Goal: Task Accomplishment & Management: Complete application form

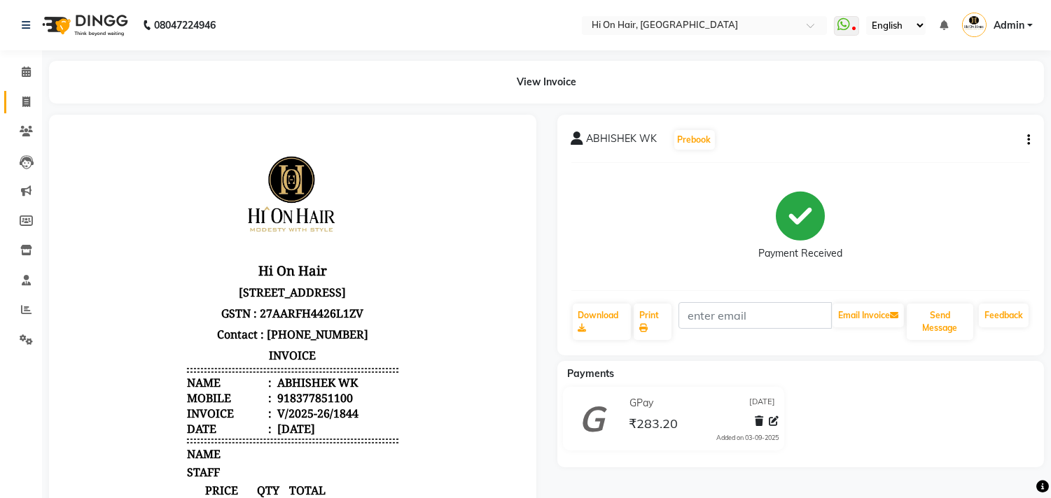
click at [31, 93] on link "Invoice" at bounding box center [21, 102] width 34 height 23
select select "service"
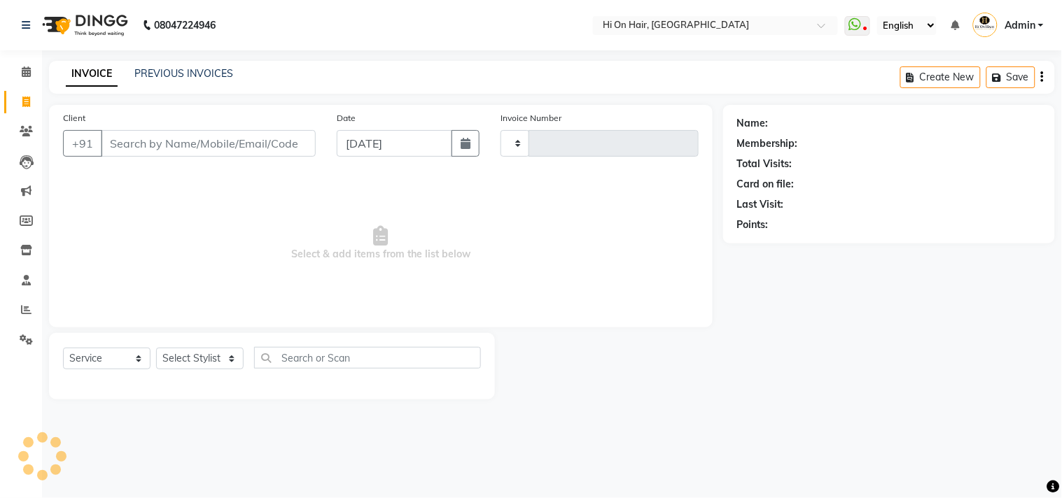
type input "1845"
select select "535"
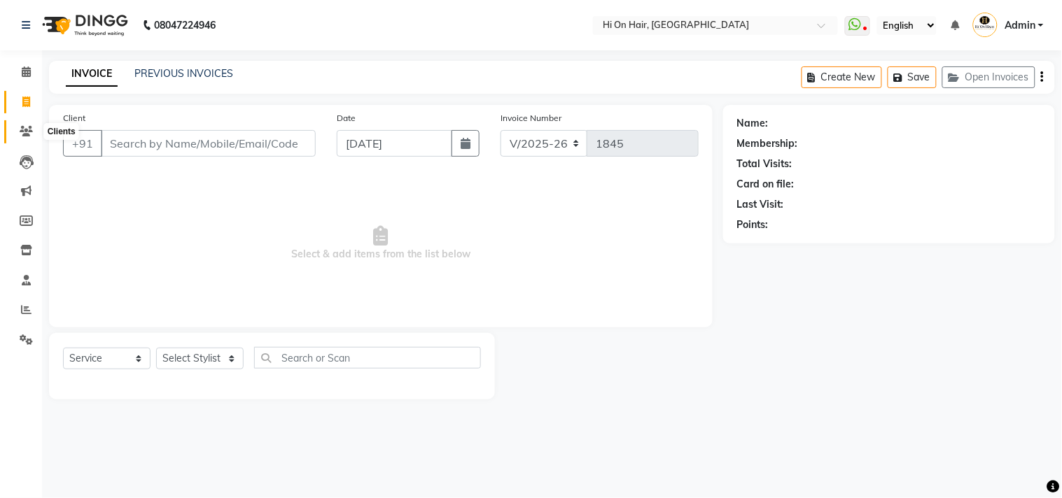
click at [23, 130] on icon at bounding box center [26, 131] width 13 height 10
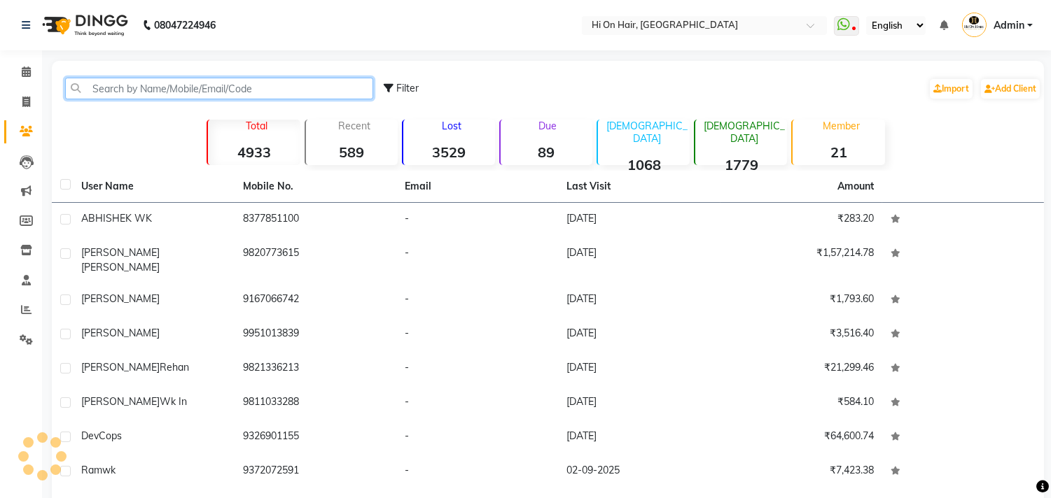
click at [134, 83] on input "text" at bounding box center [219, 89] width 308 height 22
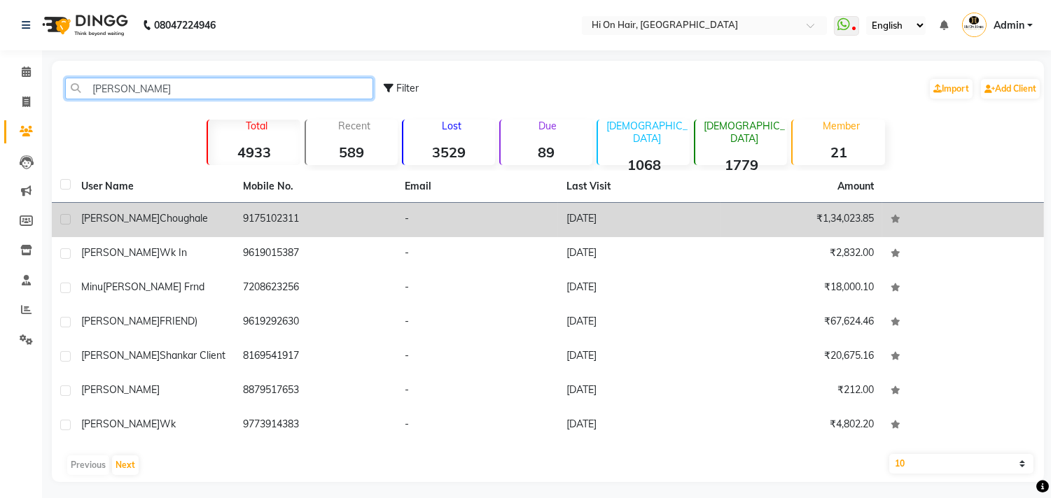
type input "[PERSON_NAME]"
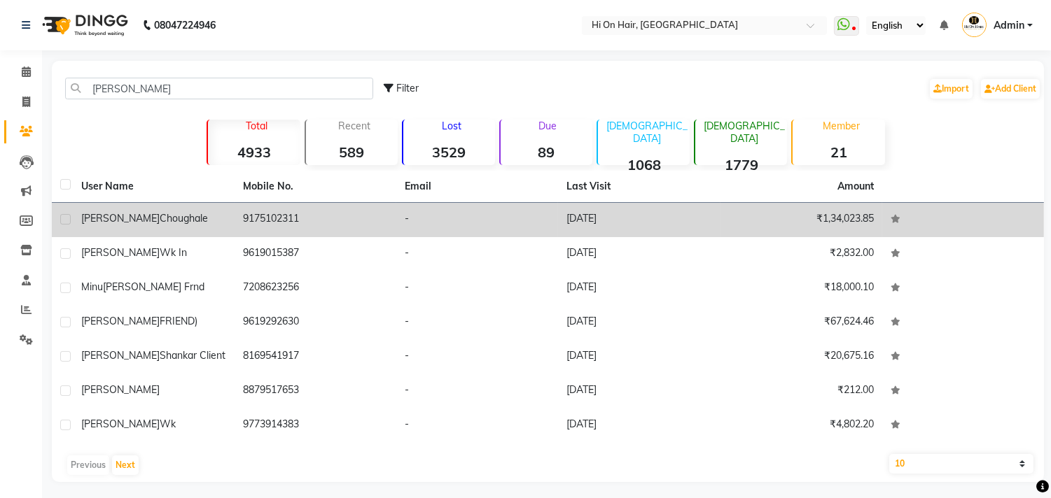
click at [281, 225] on td "9175102311" at bounding box center [315, 220] width 162 height 34
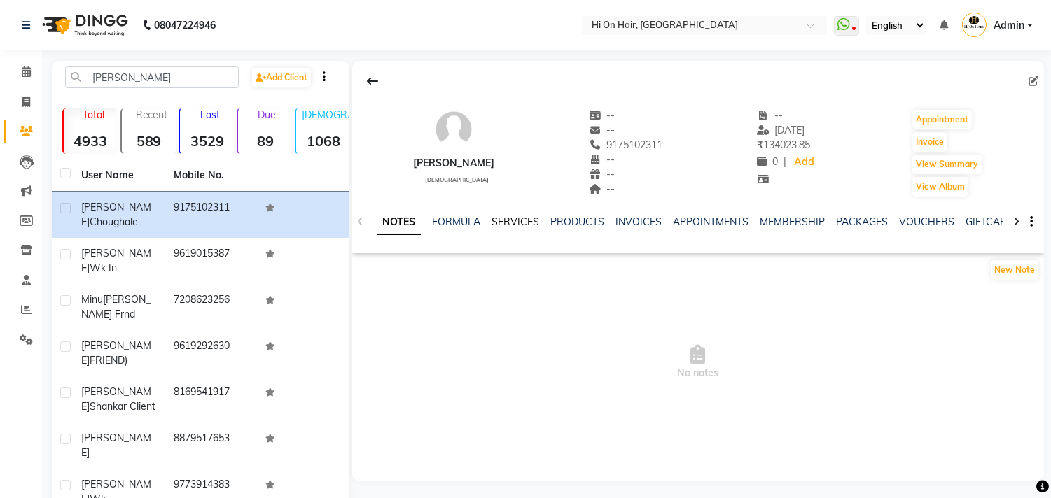
click at [517, 218] on link "SERVICES" at bounding box center [515, 222] width 48 height 13
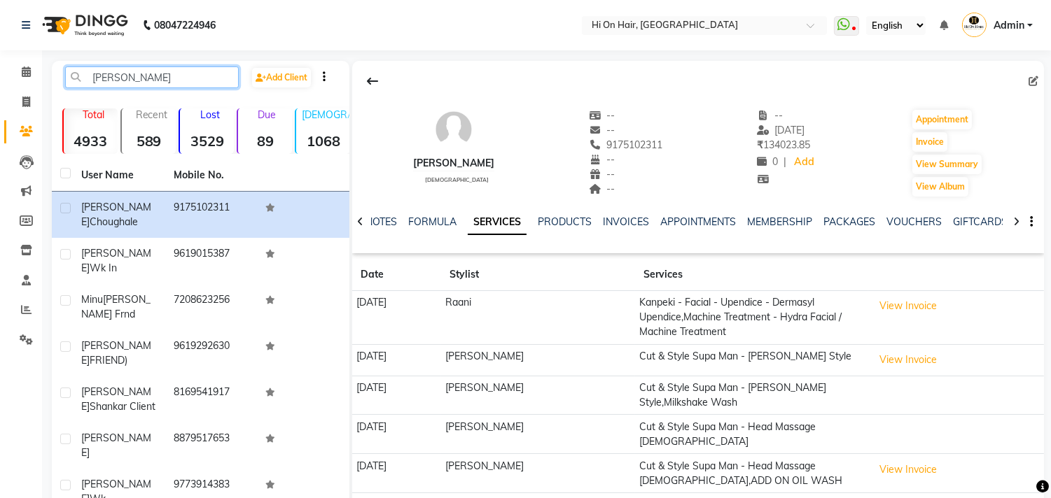
click at [109, 72] on input "[PERSON_NAME]" at bounding box center [152, 77] width 174 height 22
click at [15, 99] on span at bounding box center [26, 102] width 24 height 16
select select "535"
select select "service"
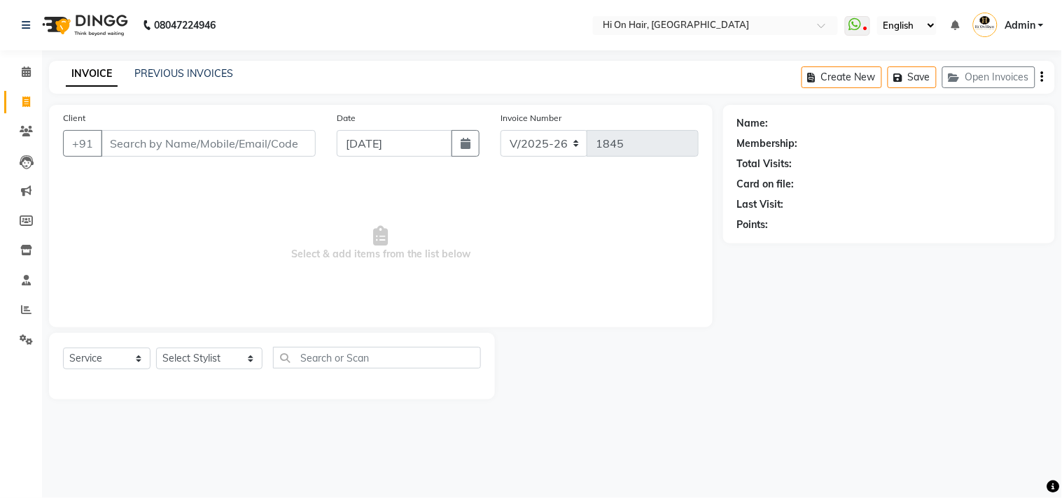
click at [166, 145] on input "Client" at bounding box center [208, 143] width 215 height 27
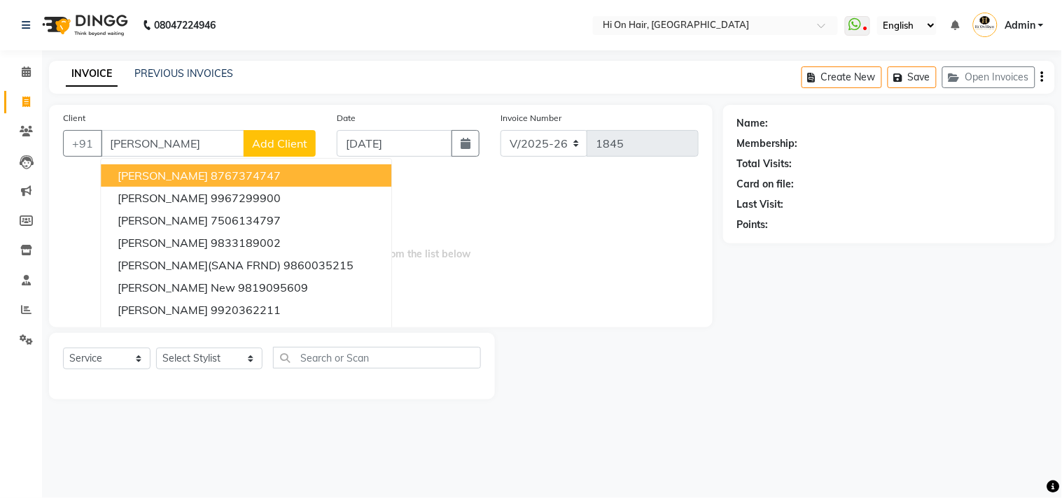
click at [213, 176] on ngb-highlight "8767374747" at bounding box center [246, 176] width 70 height 14
type input "8767374747"
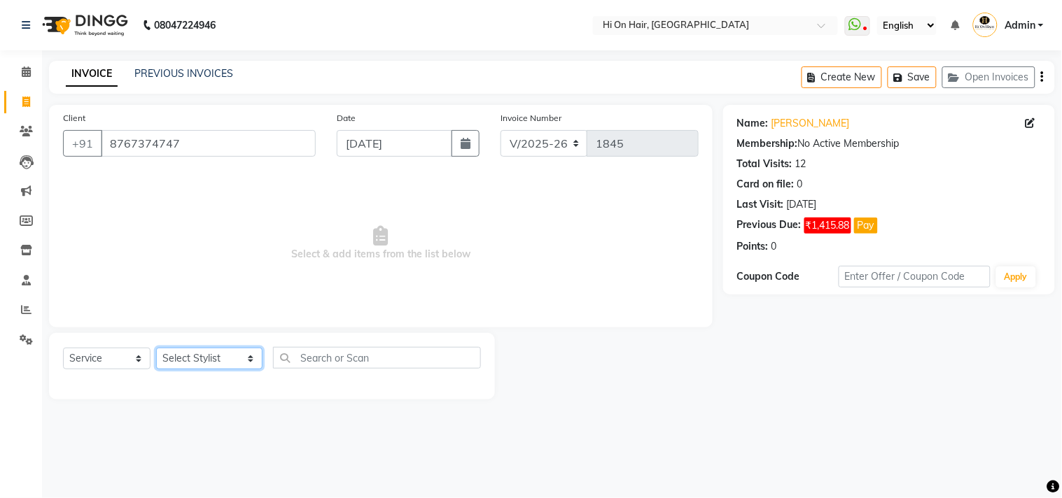
click at [200, 354] on select "Select Stylist [PERSON_NAME] [PERSON_NAME] Hi On Hair MAKYOPHI [PERSON_NAME] [P…" at bounding box center [209, 359] width 106 height 22
select select "43988"
click at [156, 349] on select "Select Stylist [PERSON_NAME] [PERSON_NAME] Hi On Hair MAKYOPHI [PERSON_NAME] [P…" at bounding box center [209, 359] width 106 height 22
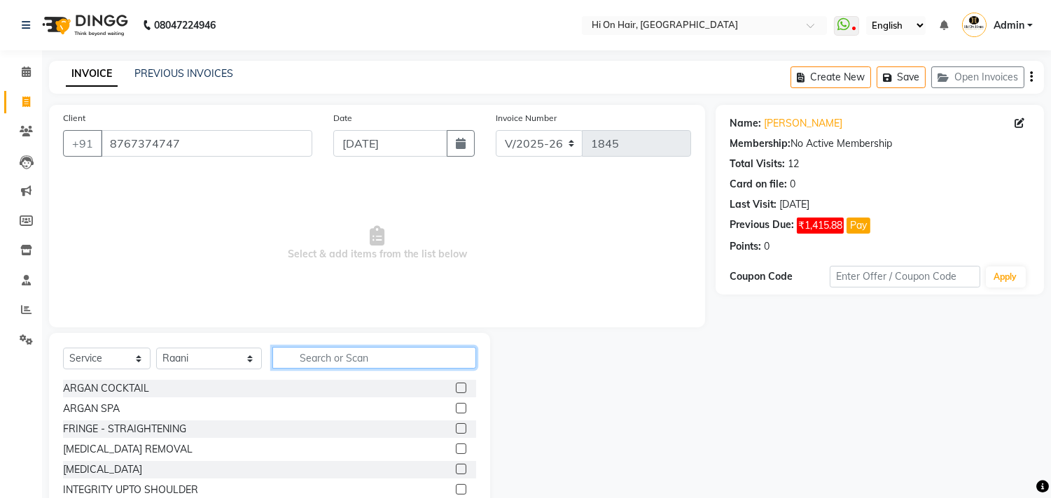
click at [323, 360] on input "text" at bounding box center [374, 358] width 204 height 22
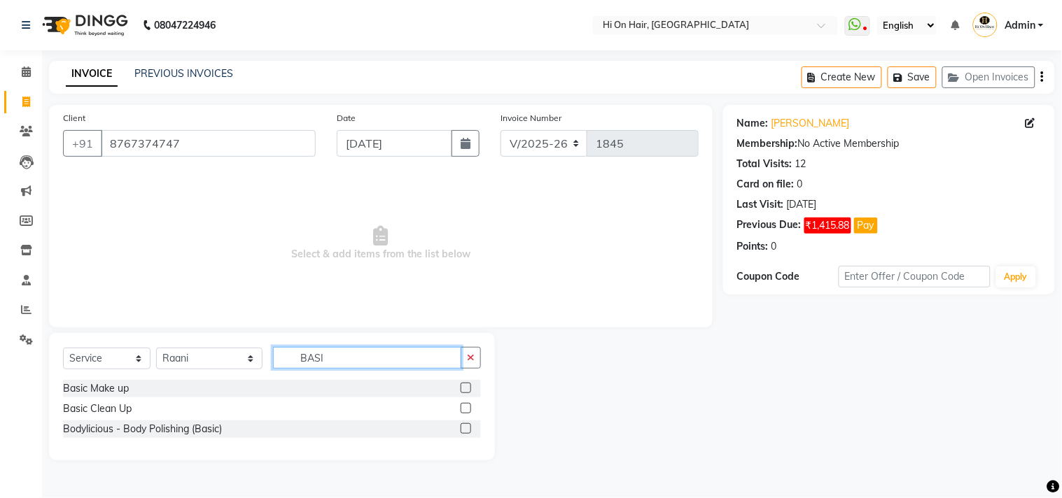
type input "BASI"
click at [465, 409] on label at bounding box center [466, 408] width 10 height 10
click at [465, 409] on input "checkbox" at bounding box center [465, 409] width 9 height 9
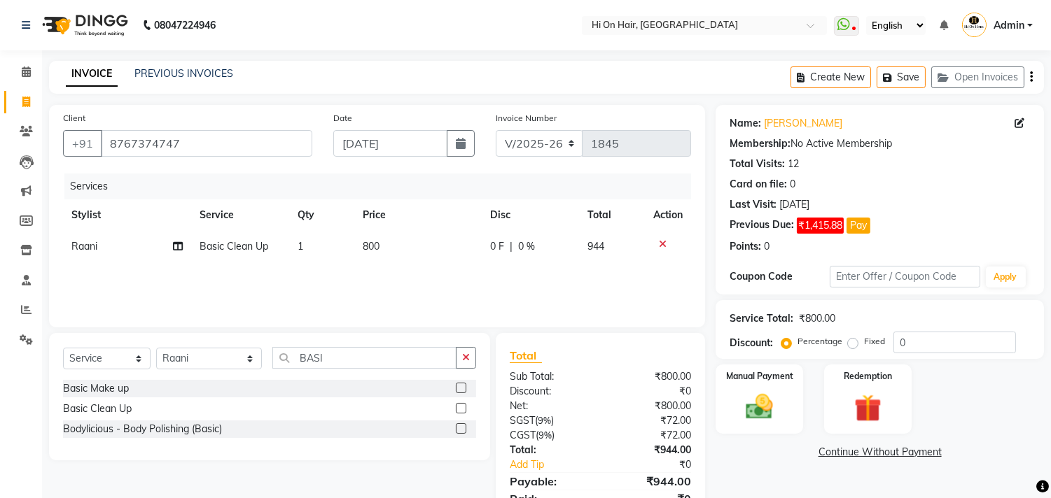
click at [465, 409] on label at bounding box center [461, 408] width 10 height 10
click at [465, 409] on input "checkbox" at bounding box center [460, 409] width 9 height 9
checkbox input "false"
click at [88, 283] on span "Raani" at bounding box center [84, 278] width 26 height 13
select select "43988"
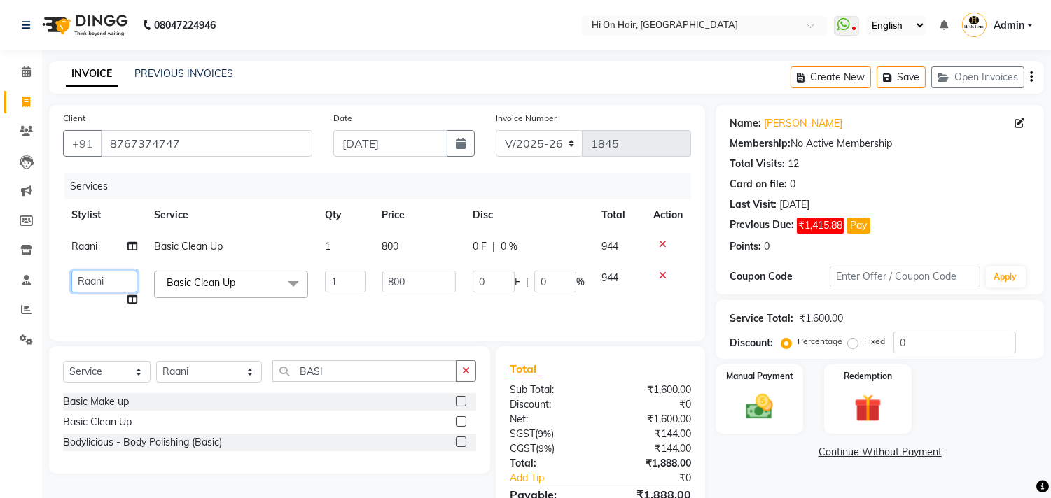
click at [88, 283] on select "[PERSON_NAME] [PERSON_NAME] Hi On Hair MAKYOPHI [PERSON_NAME] [PERSON_NAME] Raa…" at bounding box center [104, 282] width 66 height 22
select select "30126"
click at [210, 382] on select "Select Stylist [PERSON_NAME] [PERSON_NAME] Hi On Hair MAKYOPHI [PERSON_NAME] [P…" at bounding box center [209, 372] width 106 height 22
select select "26438"
click at [156, 373] on select "Select Stylist [PERSON_NAME] [PERSON_NAME] Hi On Hair MAKYOPHI [PERSON_NAME] [P…" at bounding box center [209, 372] width 106 height 22
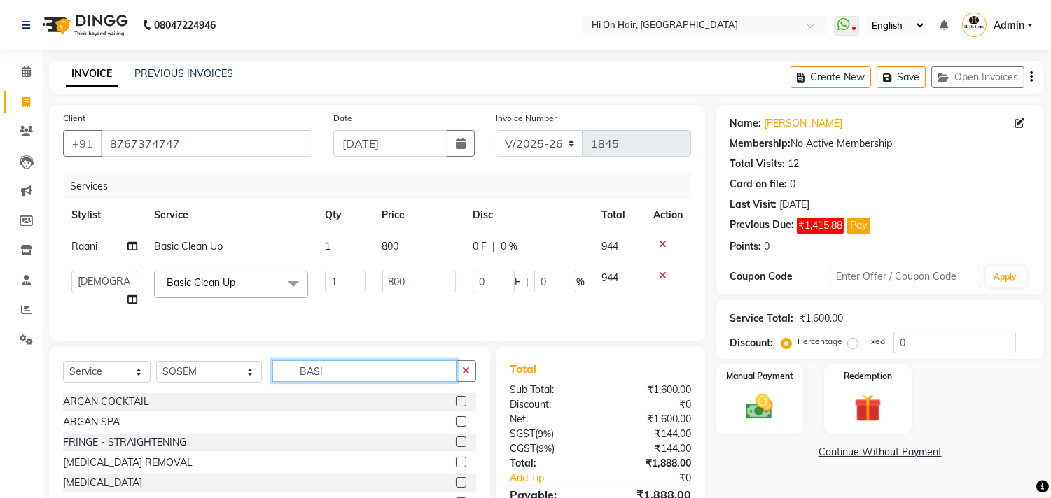
click at [287, 382] on input "BASI" at bounding box center [364, 371] width 184 height 22
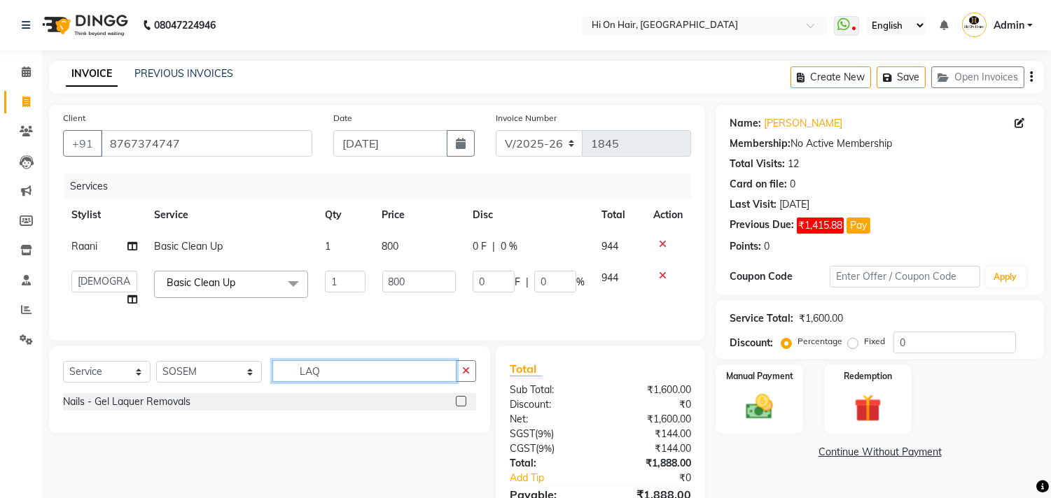
type input "LAQ"
click at [464, 407] on label at bounding box center [461, 401] width 10 height 10
click at [464, 407] on input "checkbox" at bounding box center [460, 402] width 9 height 9
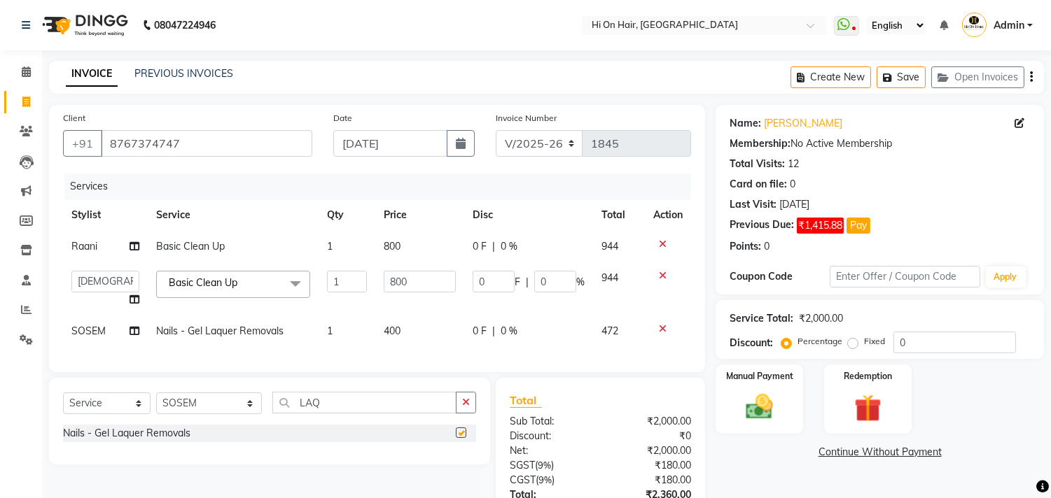
checkbox input "false"
click at [437, 345] on td "400" at bounding box center [420, 331] width 90 height 31
select select "26438"
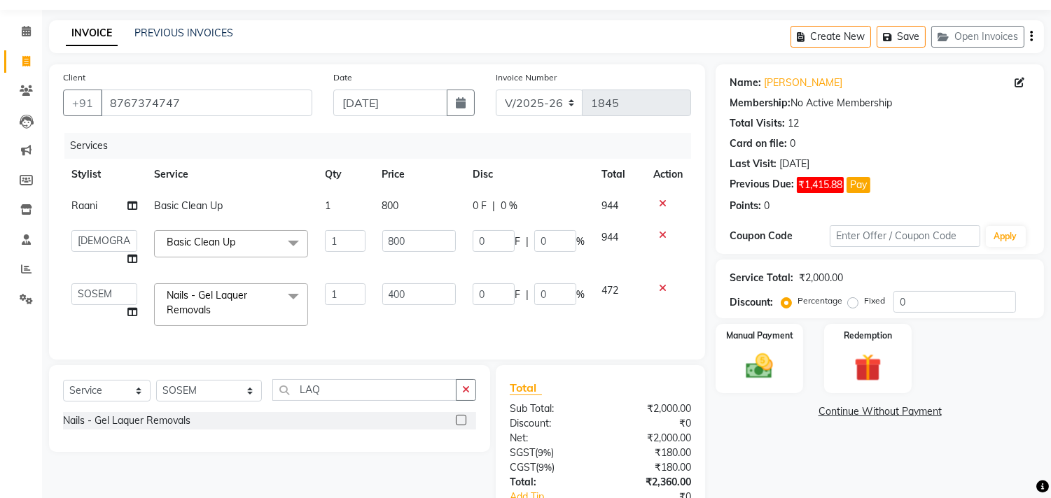
scroll to position [78, 0]
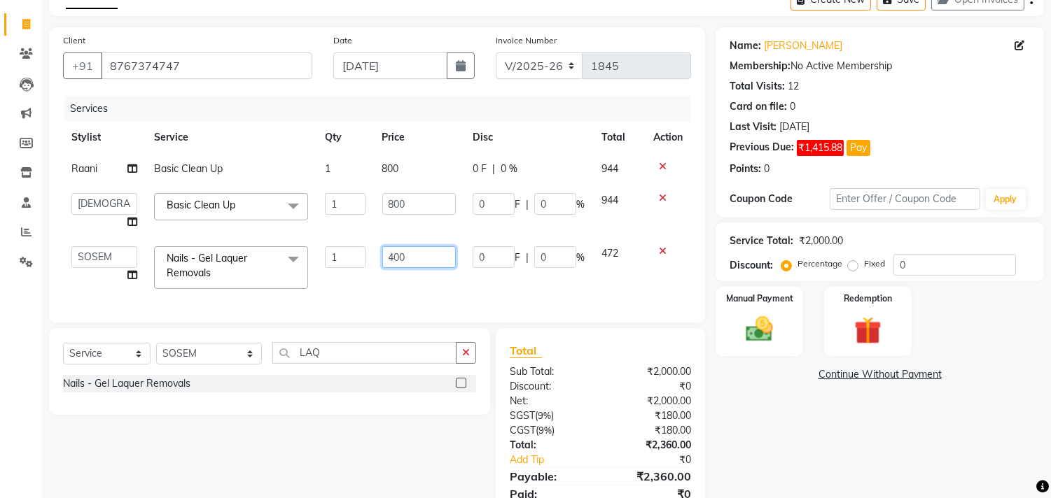
drag, startPoint x: 426, startPoint y: 263, endPoint x: 267, endPoint y: 246, distance: 159.8
click at [267, 246] on tr "[PERSON_NAME] [PERSON_NAME] Hi On Hair MAKYOPHI [PERSON_NAME] [PERSON_NAME] Raa…" at bounding box center [377, 267] width 628 height 59
type input "200"
click at [344, 274] on div "Services Stylist Service Qty Price Disc Total Action Raani Basic Clean Up 1 800…" at bounding box center [377, 202] width 628 height 213
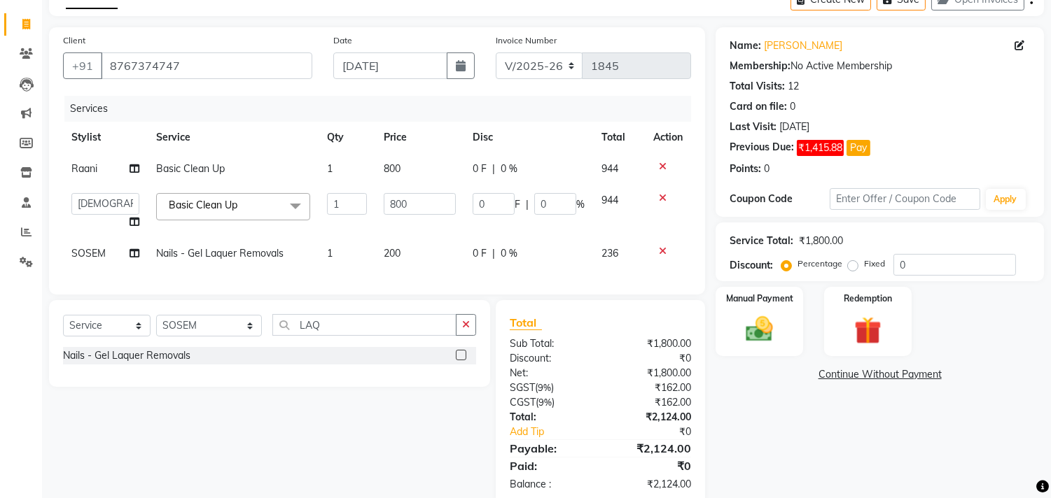
click at [350, 262] on td "1" at bounding box center [346, 253] width 57 height 31
select select "26438"
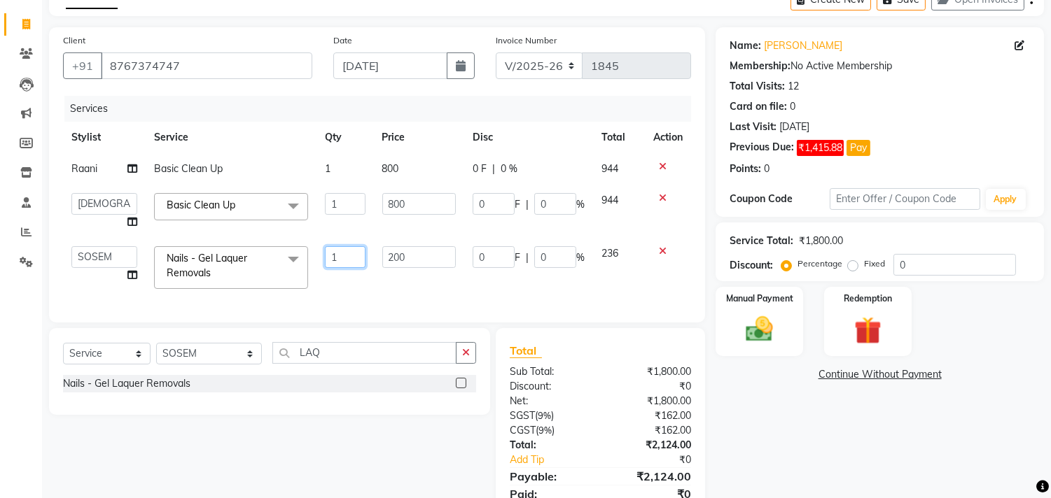
drag, startPoint x: 350, startPoint y: 258, endPoint x: 252, endPoint y: 248, distance: 98.4
click at [277, 269] on tr "[PERSON_NAME] [PERSON_NAME] Hi On Hair MAKYOPHI [PERSON_NAME] [PERSON_NAME] Raa…" at bounding box center [377, 267] width 628 height 59
type input "2"
click at [347, 282] on div "Services Stylist Service Qty Price Disc Total Action Raani Basic Clean Up 1 800…" at bounding box center [377, 202] width 628 height 213
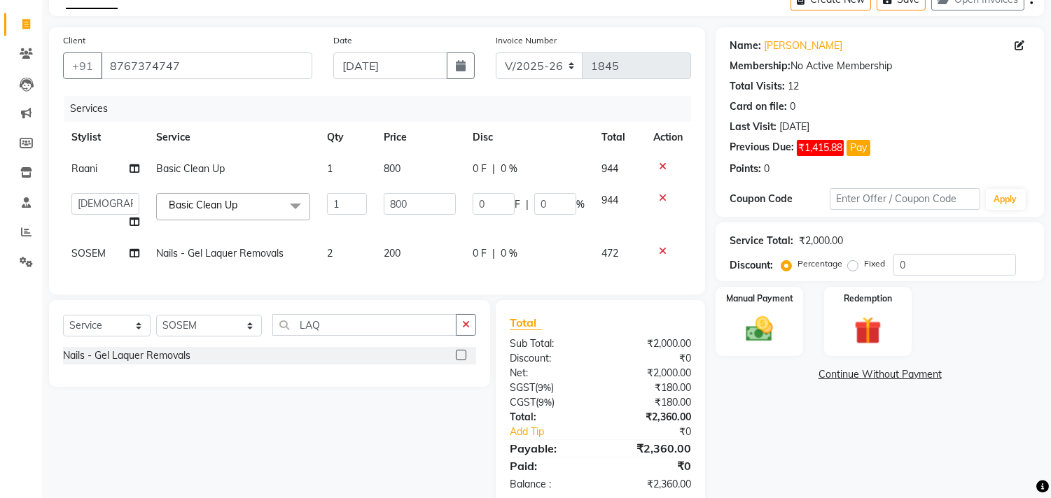
click at [411, 246] on td "200" at bounding box center [420, 253] width 90 height 31
select select "26438"
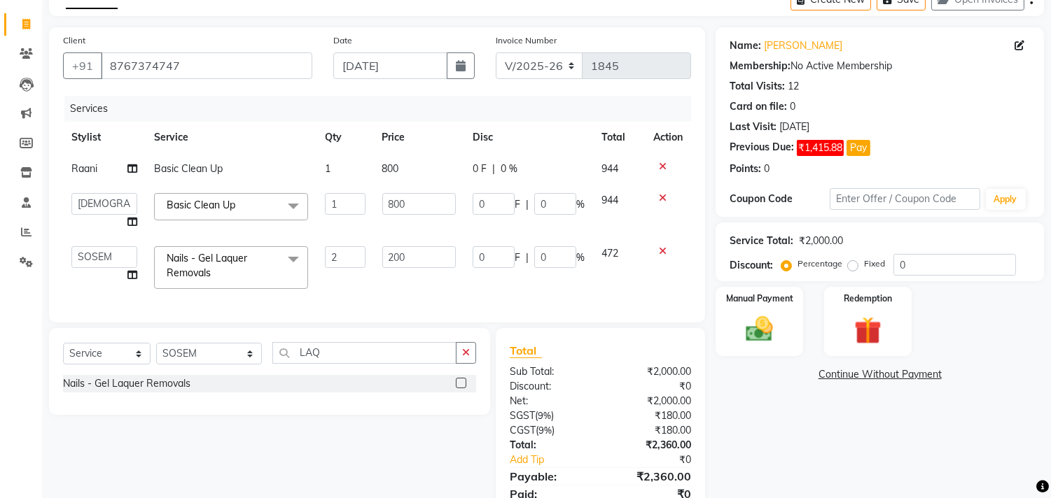
click at [372, 280] on td "2" at bounding box center [344, 267] width 57 height 59
click at [222, 365] on select "Select Stylist [PERSON_NAME] [PERSON_NAME] Hi On Hair MAKYOPHI [PERSON_NAME] [P…" at bounding box center [209, 354] width 106 height 22
click at [302, 363] on input "LAQ" at bounding box center [364, 353] width 184 height 22
click at [286, 360] on input "LAQ" at bounding box center [364, 353] width 184 height 22
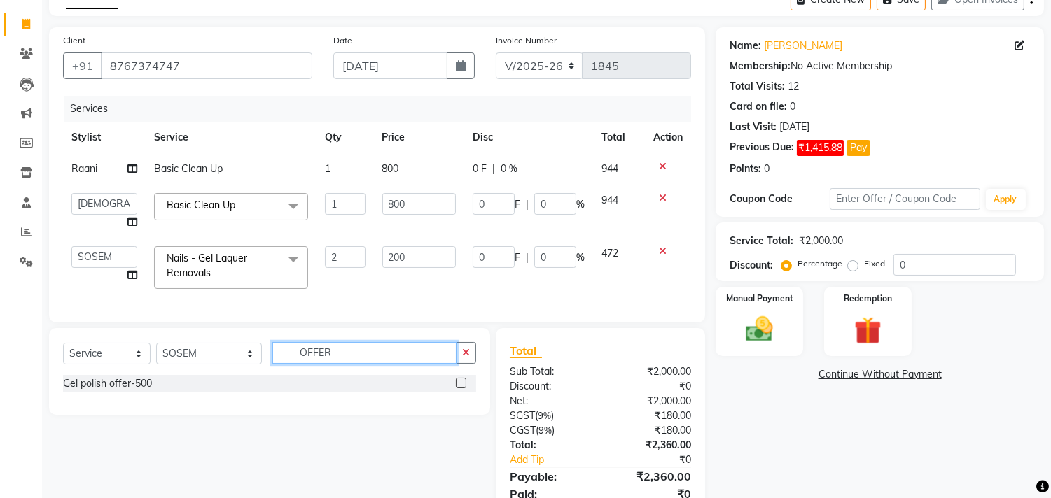
type input "OFFER"
click at [458, 388] on label at bounding box center [461, 383] width 10 height 10
click at [458, 388] on input "checkbox" at bounding box center [460, 383] width 9 height 9
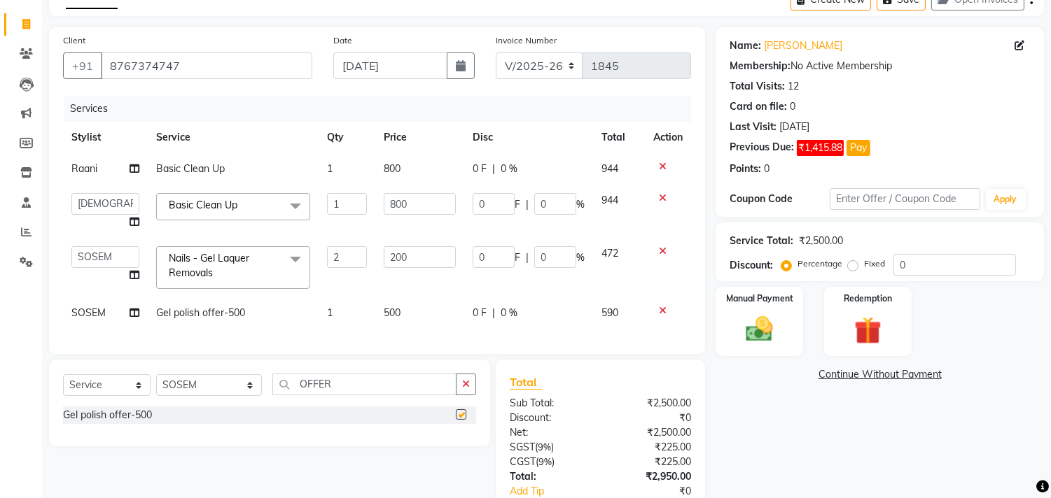
checkbox input "false"
click at [358, 311] on td "1" at bounding box center [346, 312] width 57 height 31
select select "26438"
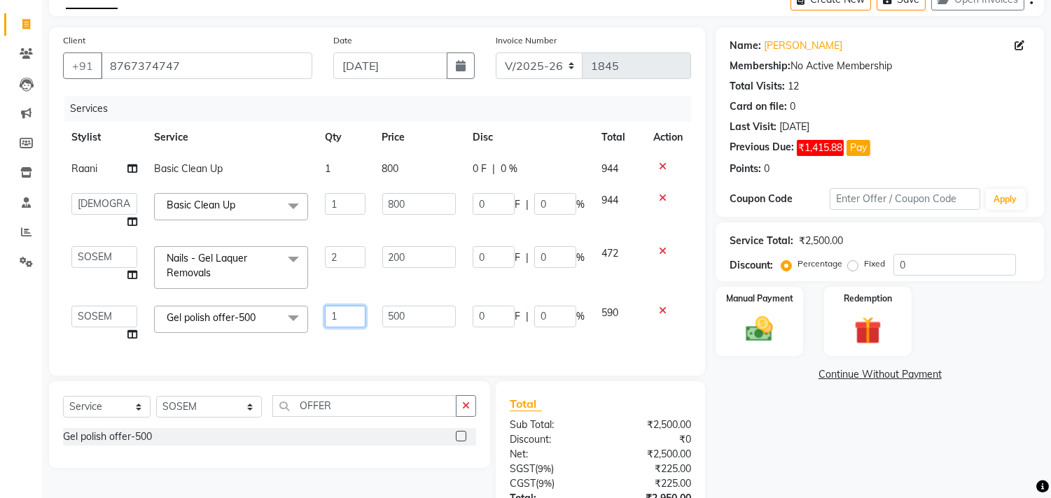
drag, startPoint x: 352, startPoint y: 314, endPoint x: 266, endPoint y: 327, distance: 87.1
click at [266, 327] on tr "[PERSON_NAME] [PERSON_NAME] Hi On Hair MAKYOPHI [PERSON_NAME] [PERSON_NAME] [PE…" at bounding box center [377, 323] width 628 height 53
type input "2"
click at [371, 338] on div "Services Stylist Service Qty Price Disc Total Action Raani Basic Clean Up 1 800…" at bounding box center [377, 229] width 628 height 266
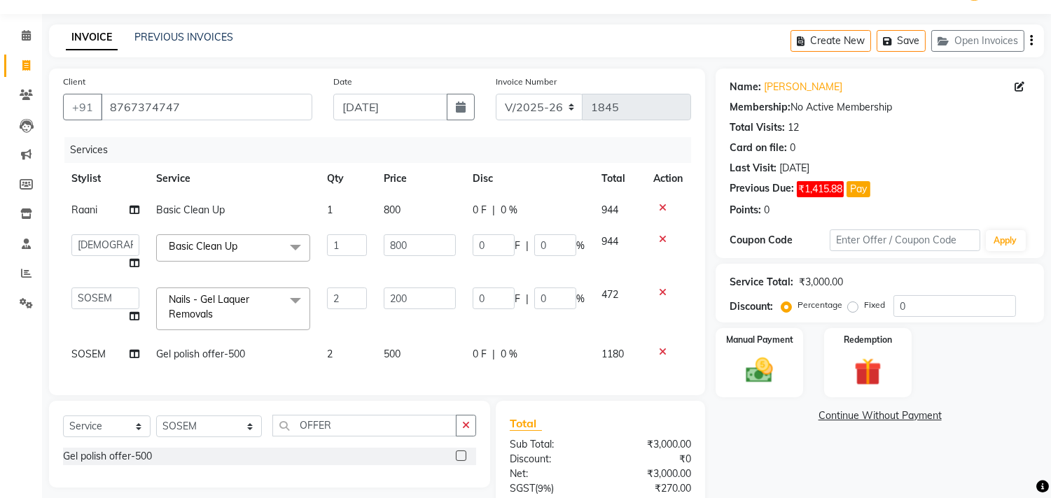
scroll to position [22, 0]
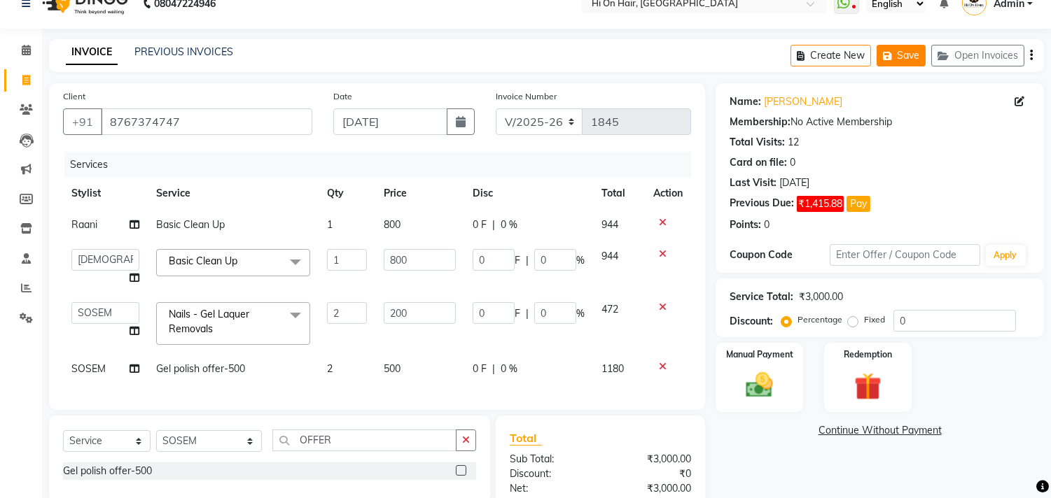
click at [907, 60] on button "Save" at bounding box center [900, 56] width 49 height 22
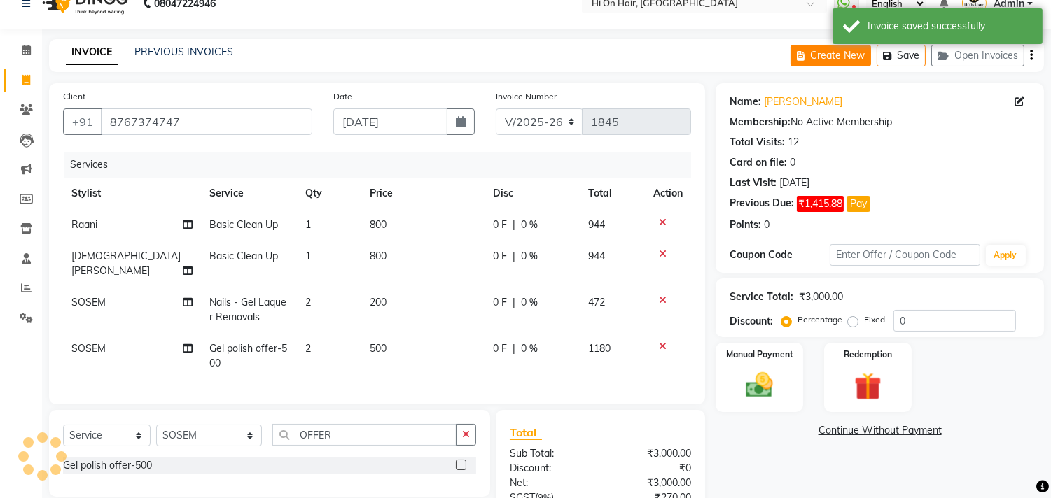
click at [820, 48] on button "Create New" at bounding box center [830, 56] width 80 height 22
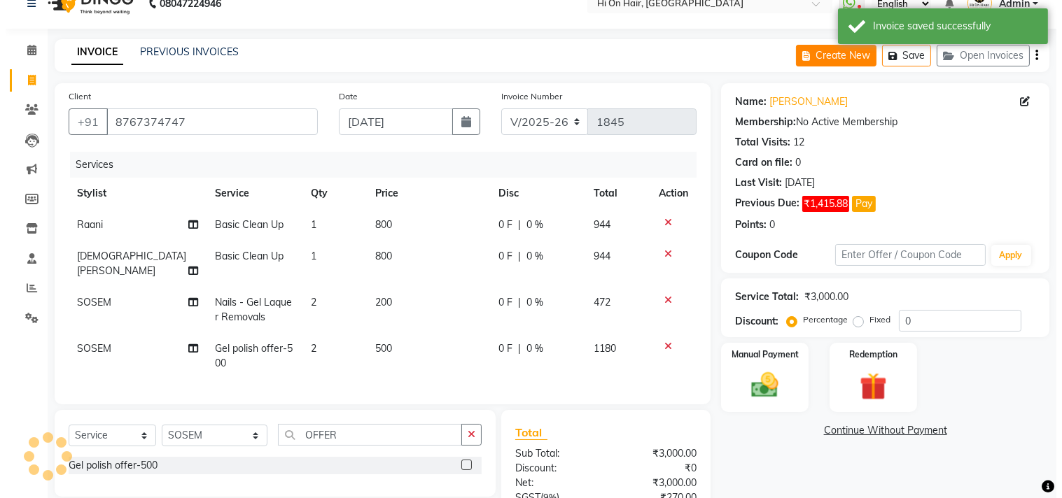
scroll to position [0, 0]
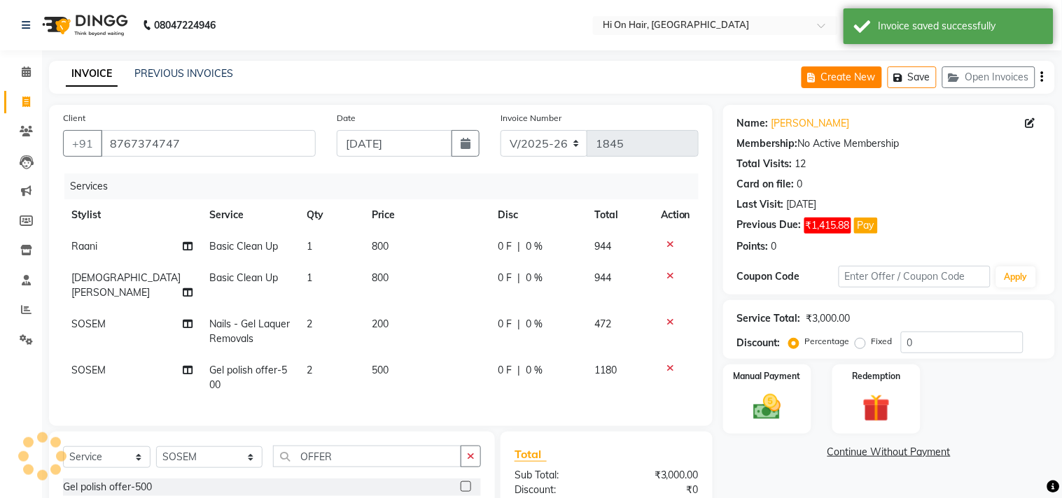
select select "535"
select select "service"
